Goal: Navigation & Orientation: Find specific page/section

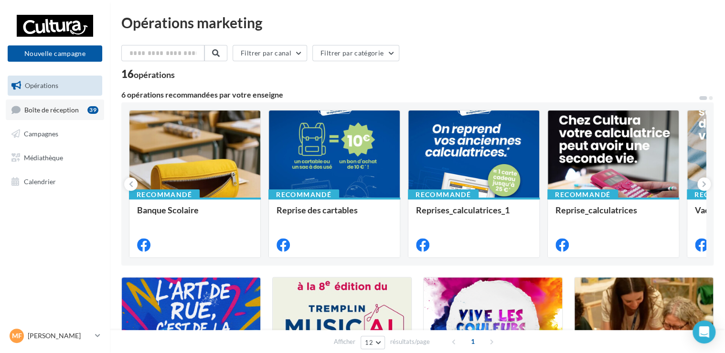
click at [60, 112] on span "Boîte de réception" at bounding box center [51, 109] width 54 height 8
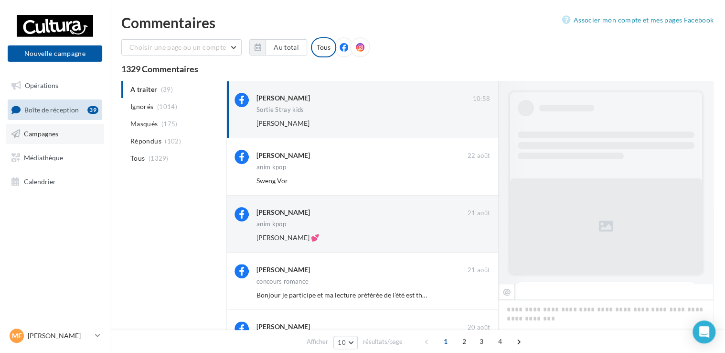
click at [55, 136] on span "Campagnes" at bounding box center [41, 133] width 34 height 8
